Goal: Task Accomplishment & Management: Manage account settings

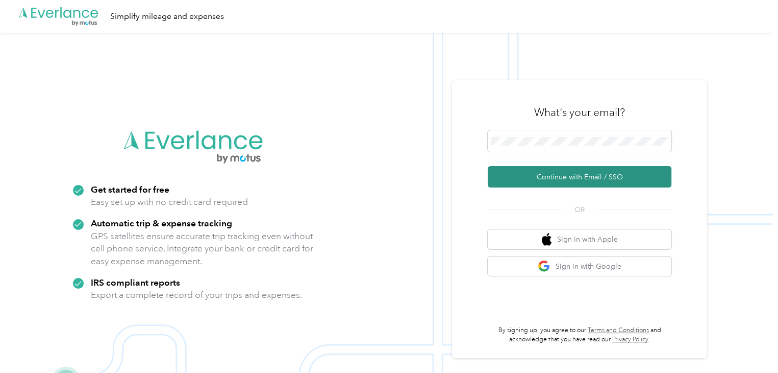
click at [572, 174] on button "Continue with Email / SSO" at bounding box center [580, 176] width 184 height 21
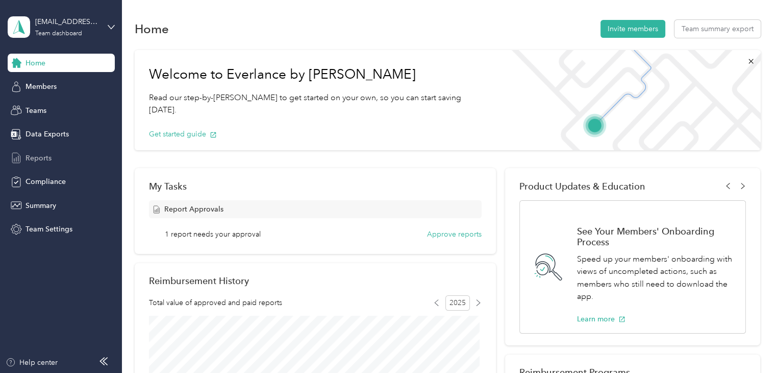
click at [35, 156] on span "Reports" at bounding box center [39, 158] width 26 height 11
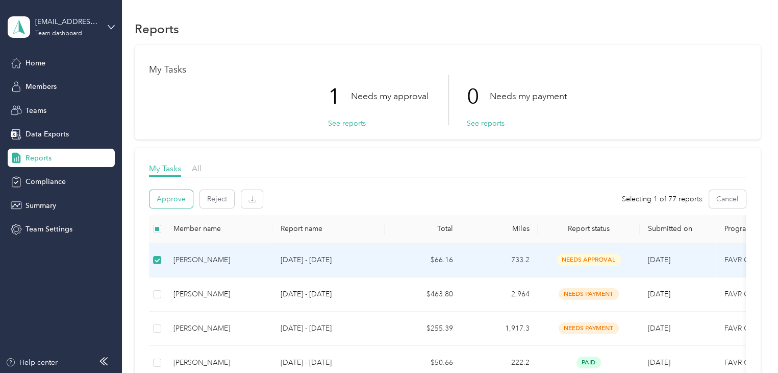
click at [161, 195] on button "Approve" at bounding box center [171, 199] width 43 height 18
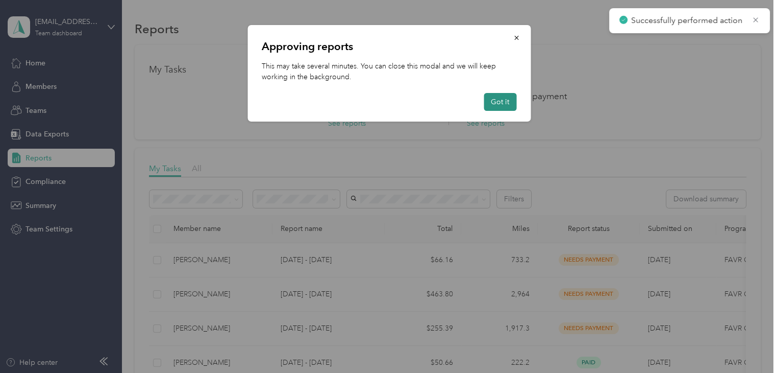
click at [499, 98] on button "Got it" at bounding box center [500, 102] width 33 height 18
